Goal: Task Accomplishment & Management: Use online tool/utility

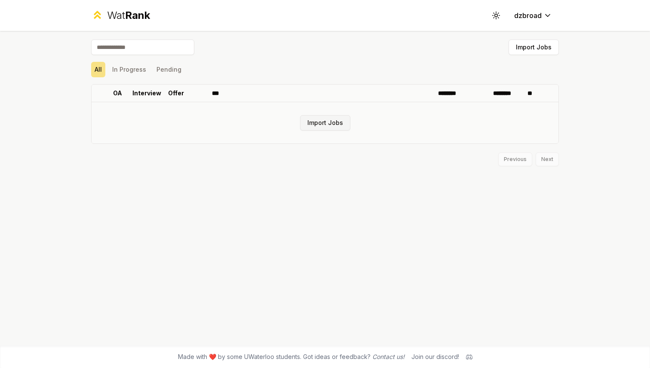
click at [328, 125] on button "Import Jobs" at bounding box center [325, 122] width 50 height 15
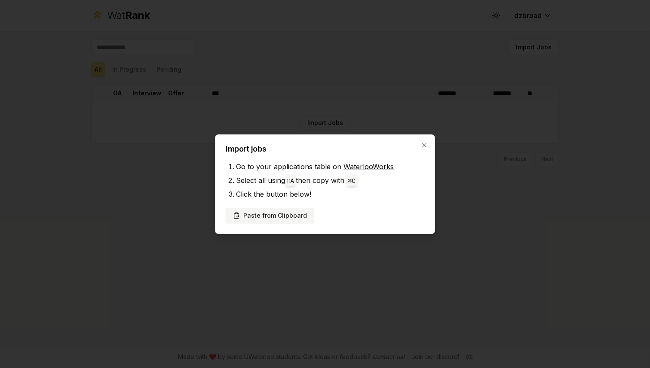
click at [296, 208] on button "Paste from Clipboard" at bounding box center [270, 215] width 89 height 15
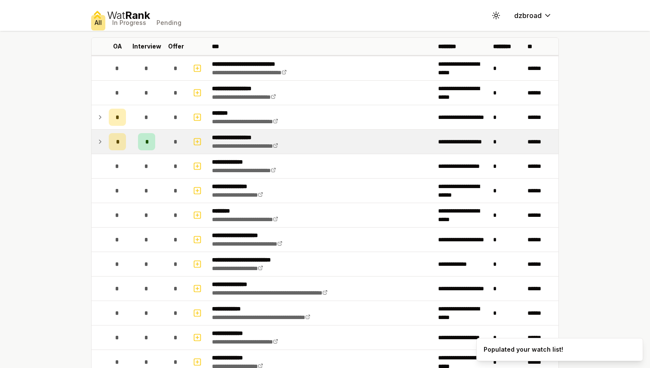
scroll to position [47, 0]
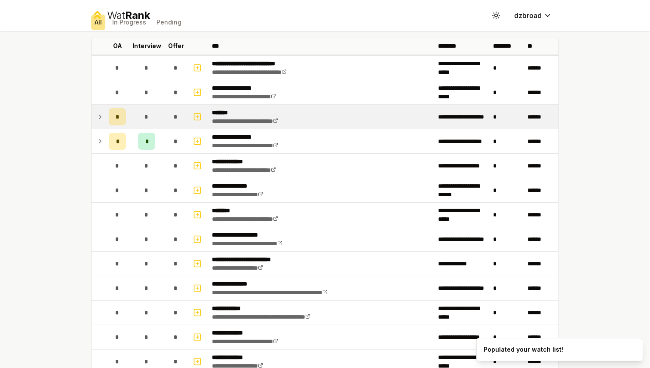
click at [98, 115] on icon at bounding box center [100, 117] width 7 height 10
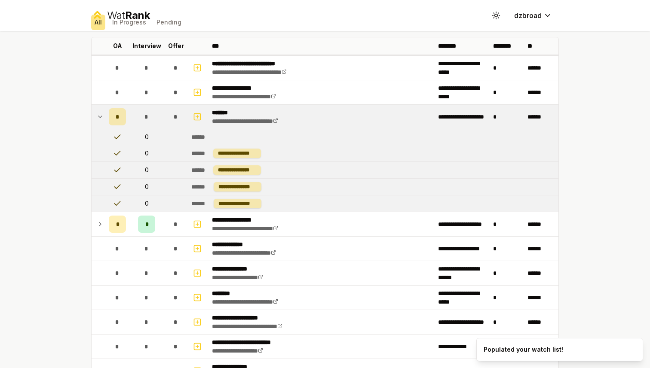
click at [98, 115] on icon at bounding box center [100, 117] width 7 height 10
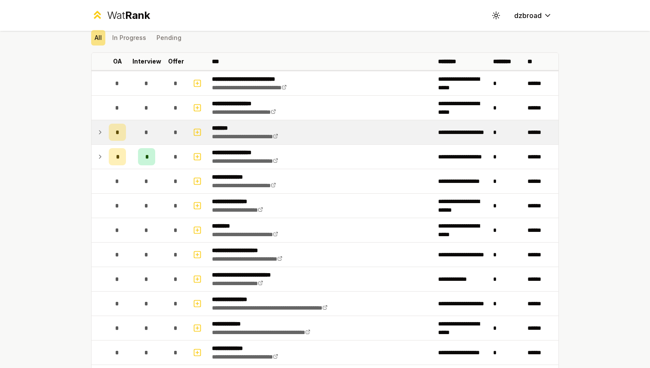
scroll to position [0, 0]
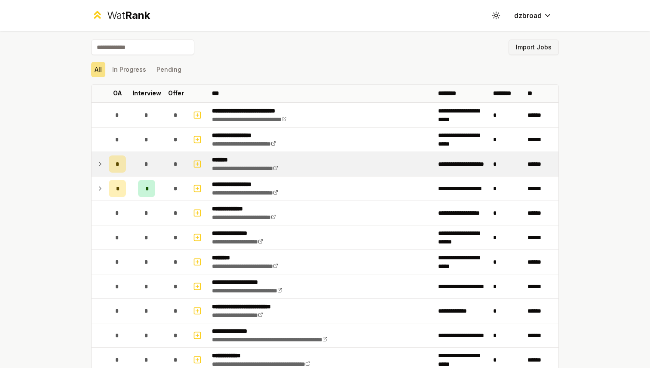
click at [523, 52] on button "Import Jobs" at bounding box center [534, 47] width 50 height 15
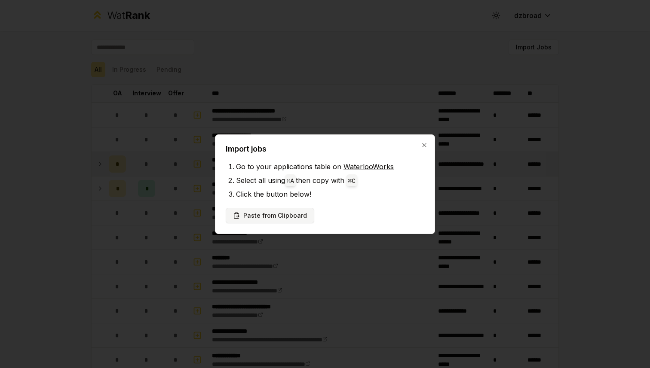
click at [288, 222] on button "Paste from Clipboard" at bounding box center [270, 215] width 89 height 15
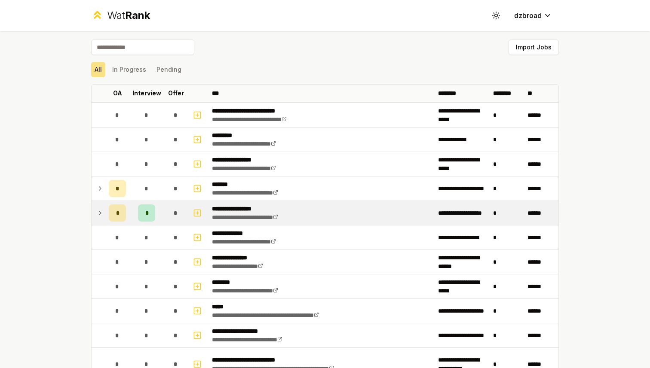
click at [96, 212] on td at bounding box center [99, 213] width 14 height 24
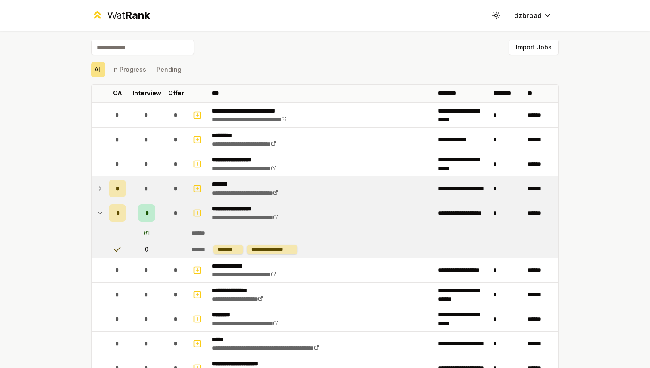
click at [97, 187] on icon at bounding box center [100, 189] width 7 height 10
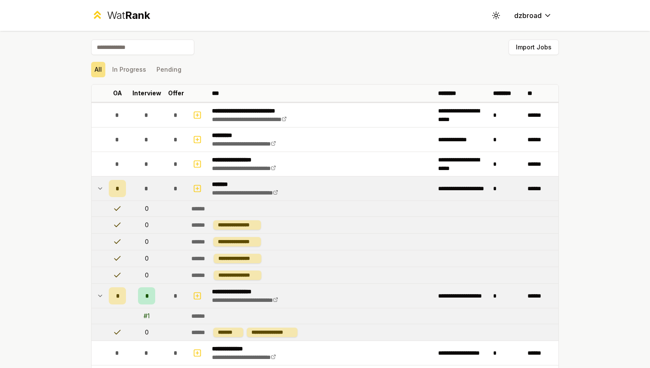
click at [102, 187] on icon at bounding box center [100, 189] width 7 height 10
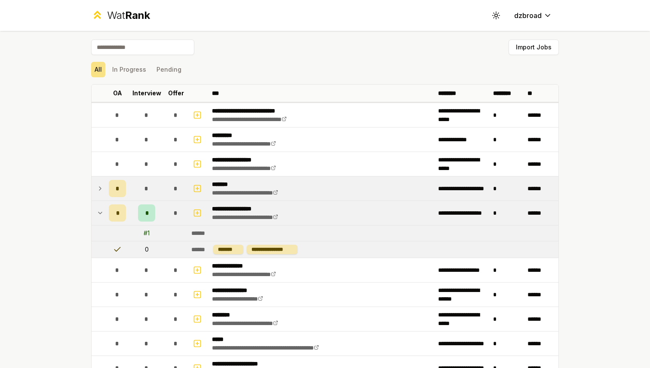
click at [104, 213] on td at bounding box center [99, 213] width 14 height 24
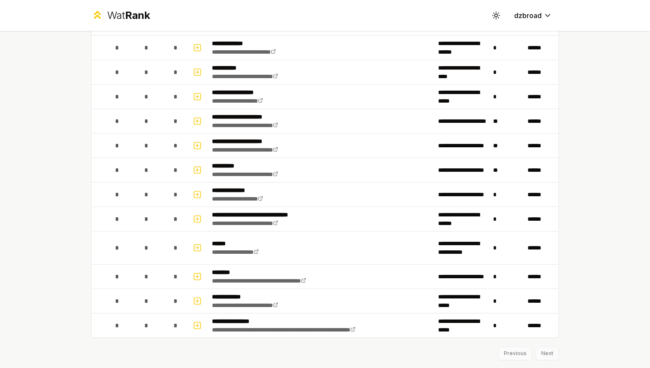
scroll to position [1056, 0]
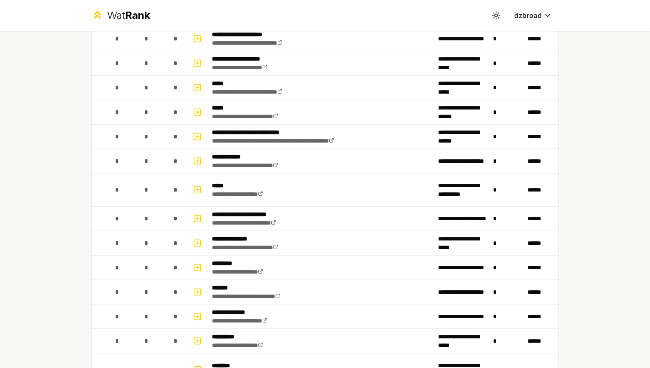
scroll to position [476, 0]
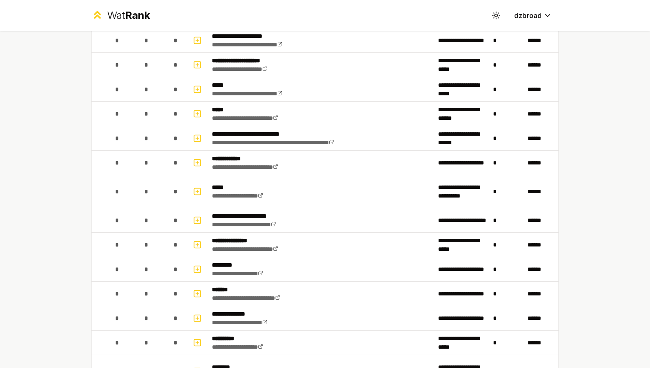
click at [581, 158] on div "**********" at bounding box center [325, 184] width 650 height 368
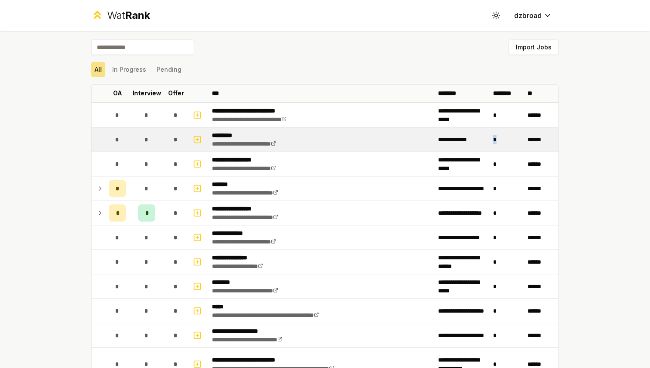
drag, startPoint x: 497, startPoint y: 141, endPoint x: 490, endPoint y: 141, distance: 6.9
click at [490, 141] on td "*" at bounding box center [507, 140] width 34 height 24
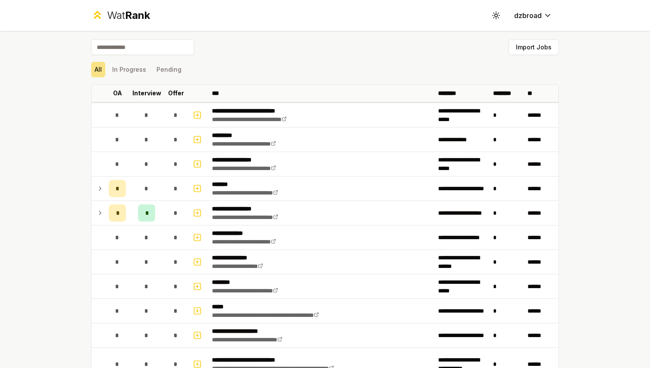
click at [595, 137] on div "**********" at bounding box center [325, 184] width 650 height 368
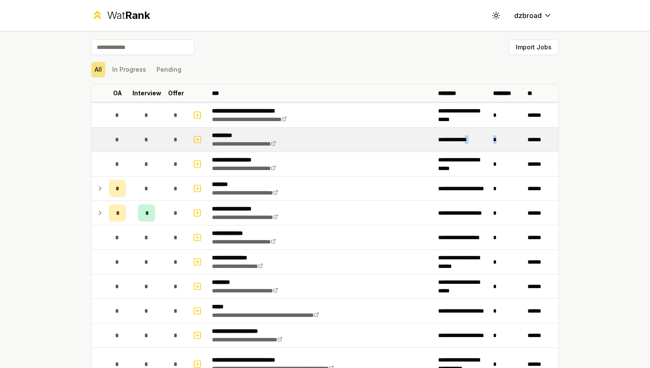
drag, startPoint x: 474, startPoint y: 140, endPoint x: 497, endPoint y: 145, distance: 23.9
click at [497, 145] on tr "**********" at bounding box center [325, 140] width 467 height 25
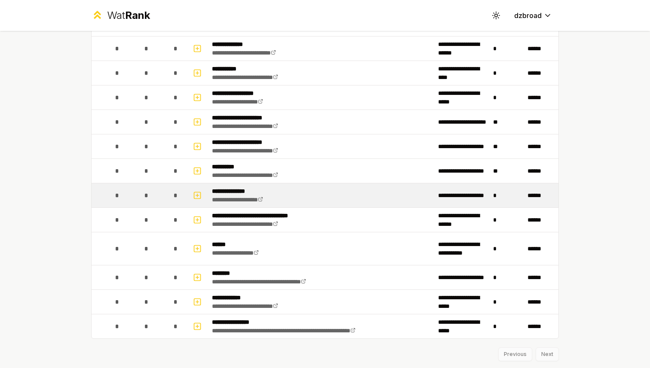
scroll to position [1031, 0]
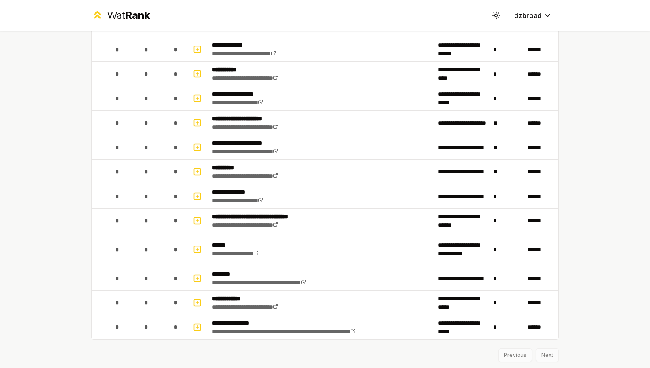
click at [583, 238] on div "**********" at bounding box center [325, 184] width 650 height 368
